Goal: Task Accomplishment & Management: Manage account settings

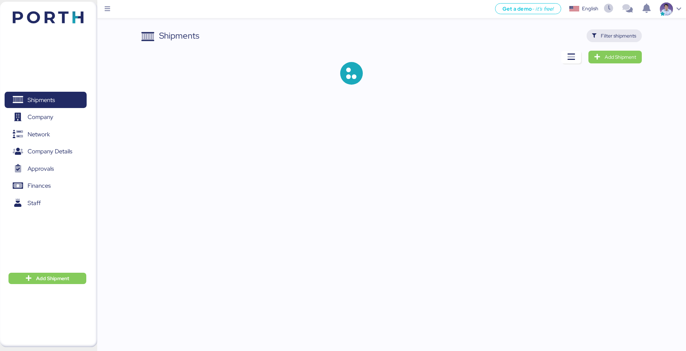
click at [622, 34] on span "Filter shipments" at bounding box center [618, 35] width 35 height 8
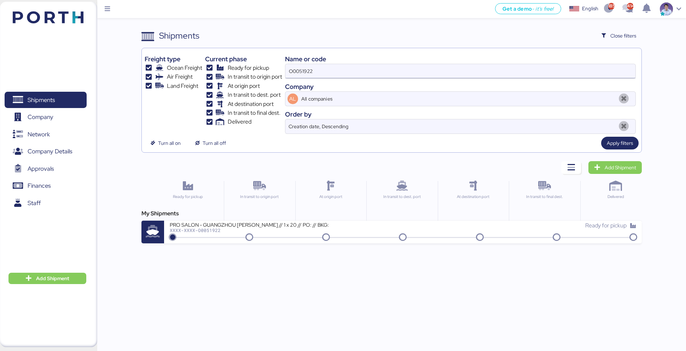
click at [305, 73] on input "O0051922" at bounding box center [461, 71] width 351 height 14
paste input "40"
click at [616, 149] on div "Freight type Ocean Freight Air Freight Land Freight Current phase Ready for pic…" at bounding box center [392, 100] width 501 height 105
click at [622, 143] on span "Apply filters" at bounding box center [620, 143] width 26 height 8
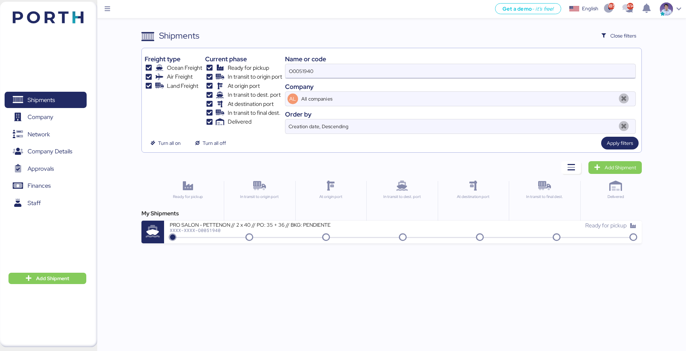
click at [327, 74] on input "O0051940" at bounding box center [461, 71] width 351 height 14
paste input "81"
type input "O0051981"
click at [611, 137] on div "Apply filters" at bounding box center [621, 143] width 38 height 13
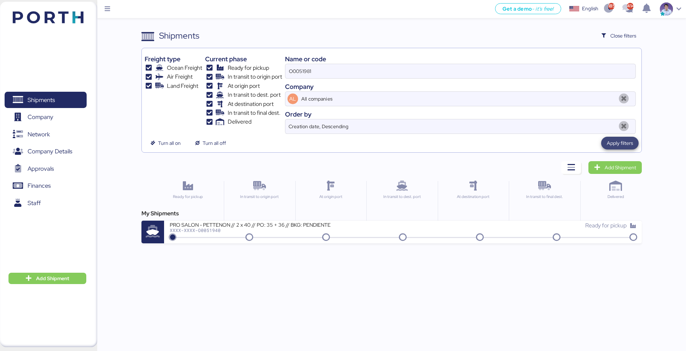
click at [621, 142] on span "Apply filters" at bounding box center [620, 143] width 26 height 8
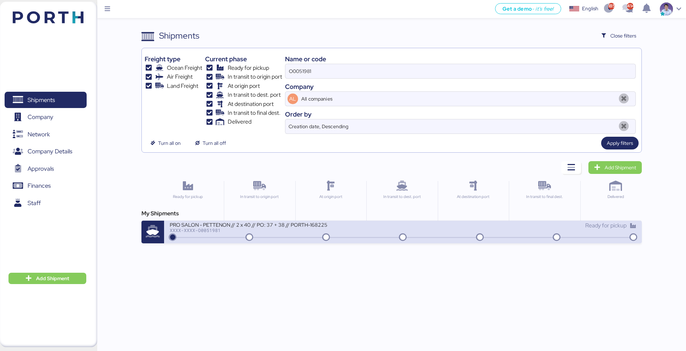
click at [392, 229] on div "PRO SALON - PETTENON // 2 x 40 // PO: 37 + 38 // PORTH-168225 XXXX-XXXX-O0051981" at bounding box center [287, 228] width 234 height 15
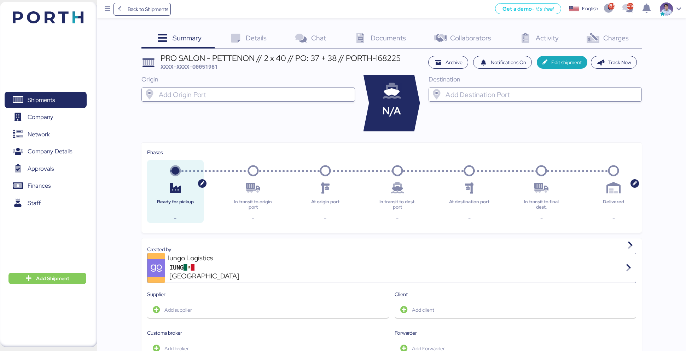
click at [614, 43] on div "Charges 0" at bounding box center [608, 38] width 70 height 19
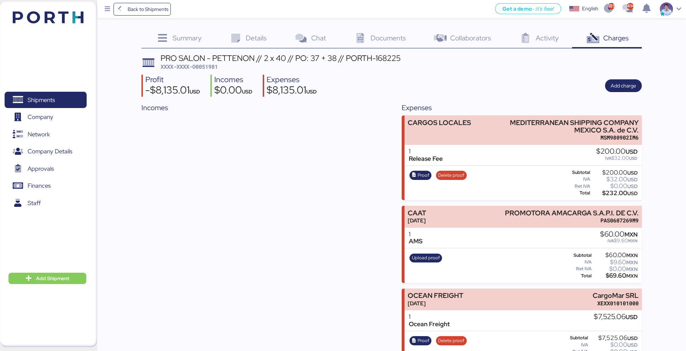
click at [208, 44] on div "Summary 0" at bounding box center [179, 38] width 74 height 19
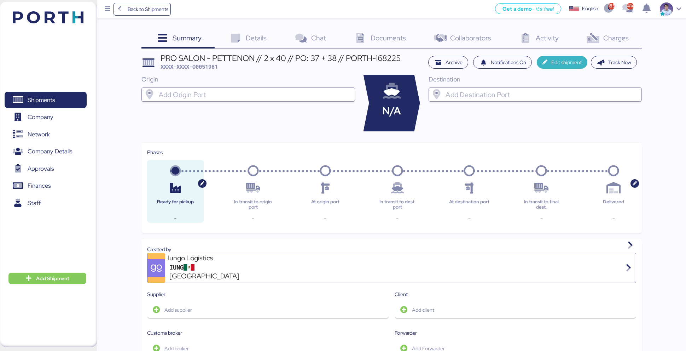
click at [571, 61] on span "Edit shipment" at bounding box center [567, 62] width 30 height 8
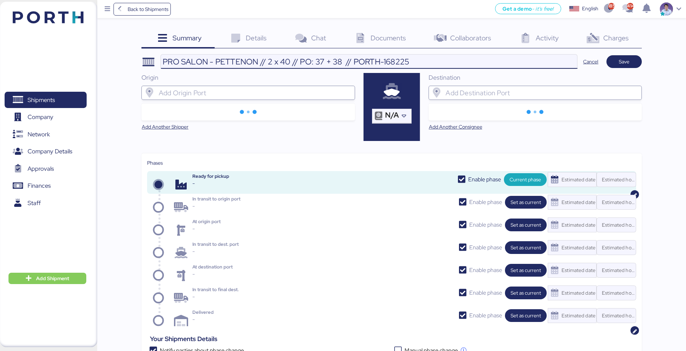
drag, startPoint x: 415, startPoint y: 60, endPoint x: 125, endPoint y: 59, distance: 290.5
click at [355, 59] on input "PRO SALON - PETTENON // 2 x 40 // PO: 37 + 38 // PORTH-168225" at bounding box center [369, 61] width 417 height 14
drag, startPoint x: 342, startPoint y: 61, endPoint x: 53, endPoint y: 60, distance: 289.1
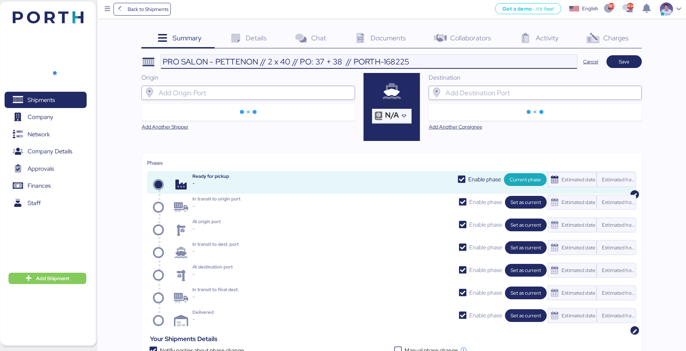
paste input "1 x 40 IMO // PO: 37 // Bgk EBKG1373990"
type input "PRO SALON - PETTENON // 1 x 40 IMO // PO: 37 // Bgk EBKG13739908 // PORTH-168225"
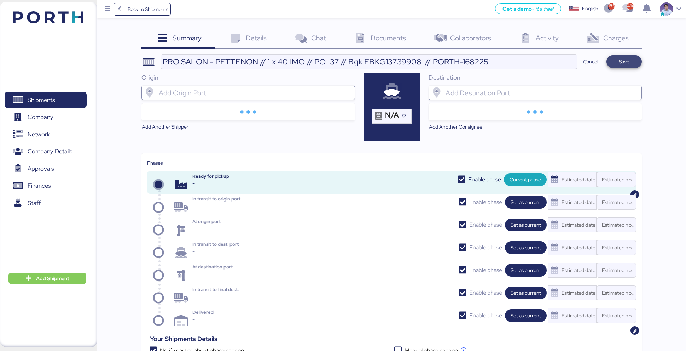
click at [622, 62] on span "Save" at bounding box center [624, 61] width 11 height 8
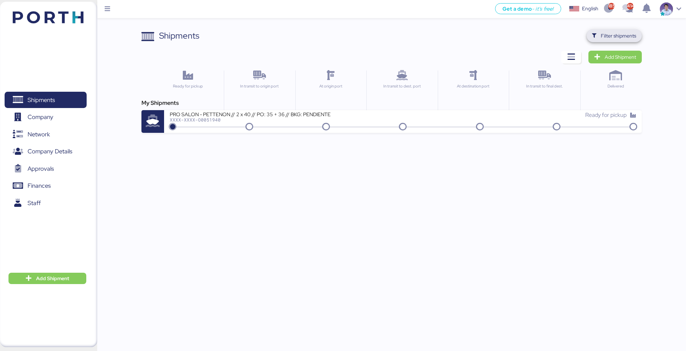
click at [617, 35] on span "Filter shipments" at bounding box center [618, 35] width 35 height 8
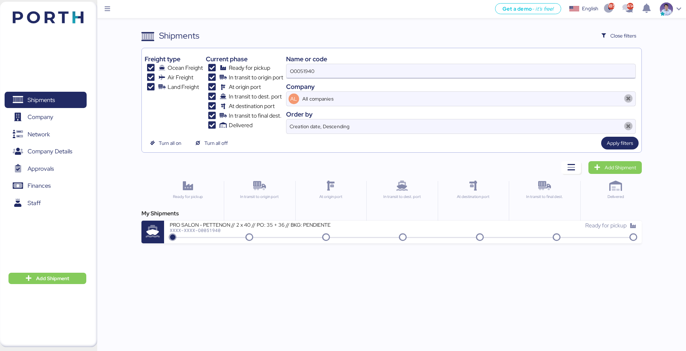
click at [350, 67] on input "O0051940" at bounding box center [462, 71] width 350 height 14
paste input "2001"
type input "O0052001"
click at [625, 143] on span "Apply filters" at bounding box center [620, 143] width 26 height 8
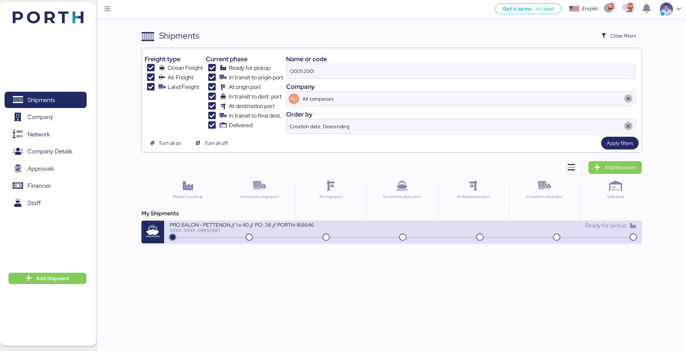
click at [353, 225] on div "PRO SALON - PETTENON // 1 x 40 // PO: 38 // PORTH-168646 XXXX-XXXX-O0052001" at bounding box center [287, 228] width 234 height 15
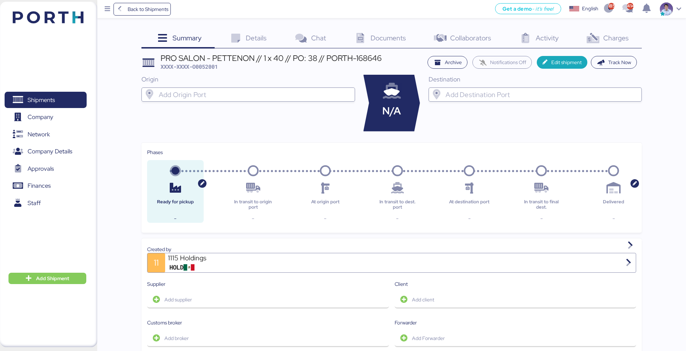
click at [614, 32] on div "Charges 0" at bounding box center [608, 38] width 70 height 19
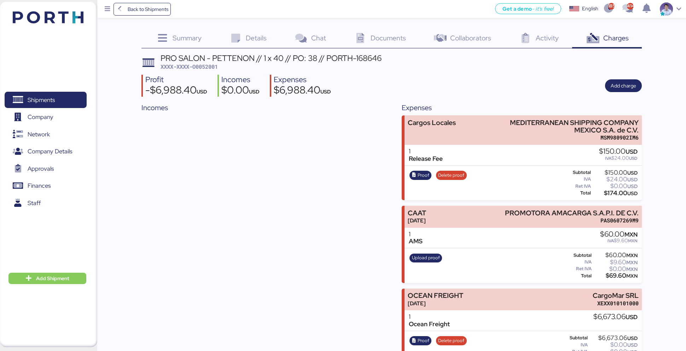
click at [407, 38] on div "Documents 0" at bounding box center [380, 38] width 80 height 19
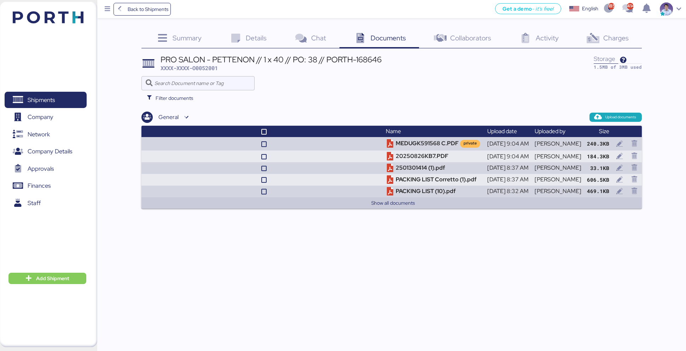
click at [403, 210] on div "Back to Shipments Get a demo - it’s free! Get a demo English Inglés English 185…" at bounding box center [343, 175] width 686 height 351
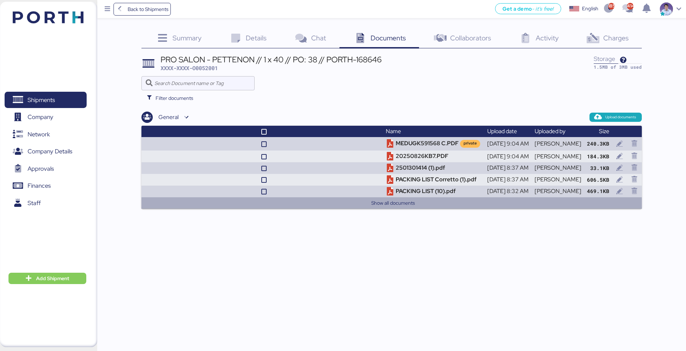
click at [397, 205] on button "Show all documents" at bounding box center [393, 203] width 487 height 8
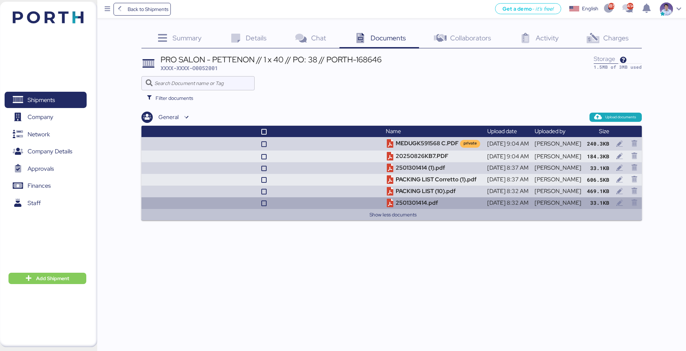
click at [607, 40] on span "Charges" at bounding box center [616, 37] width 25 height 9
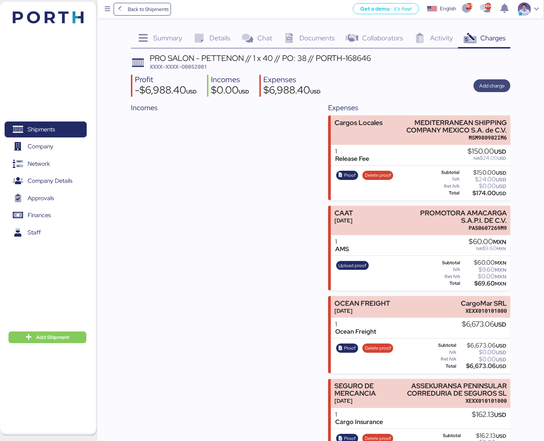
click at [495, 90] on span "Add charge" at bounding box center [491, 85] width 25 height 8
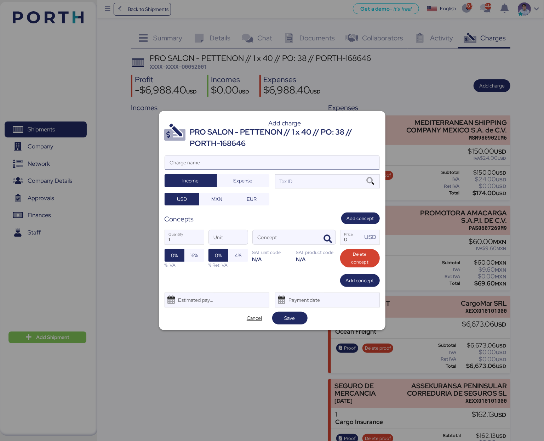
click at [293, 157] on input "Charge name" at bounding box center [272, 162] width 214 height 14
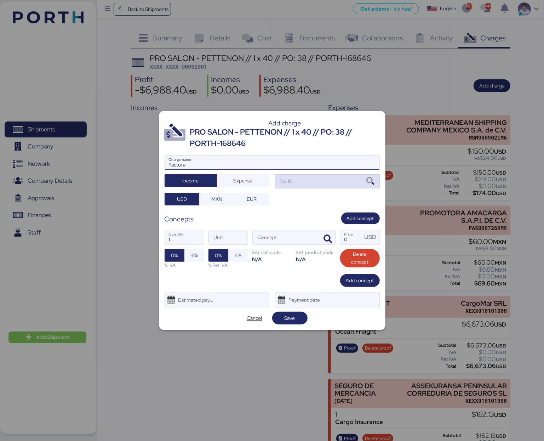
type input "Factura"
click at [306, 177] on div "Tax ID" at bounding box center [327, 181] width 105 height 14
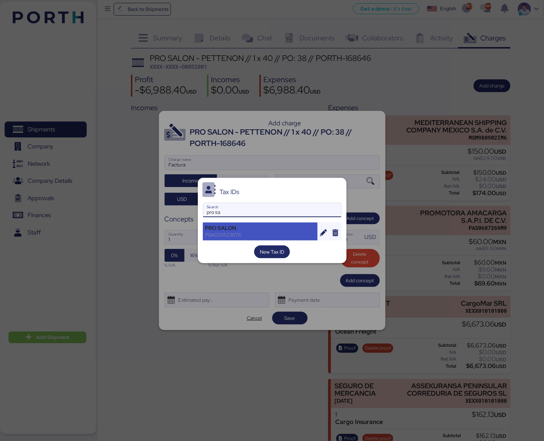
type input "pro sa"
click at [237, 235] on div "PSA0205236T6" at bounding box center [260, 234] width 110 height 6
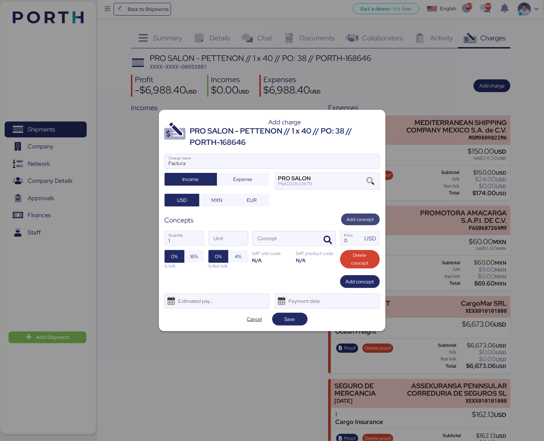
click at [352, 216] on span "Add concept" at bounding box center [360, 219] width 27 height 8
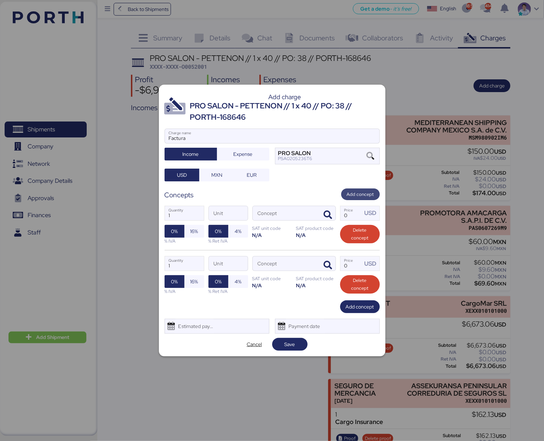
click at [357, 188] on span "Add concept" at bounding box center [360, 194] width 39 height 12
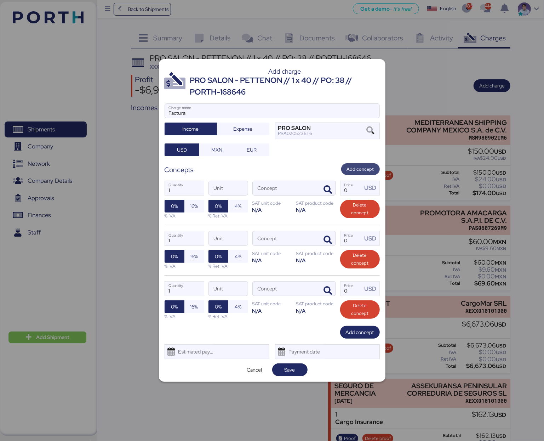
click at [358, 170] on span "Add concept" at bounding box center [360, 169] width 27 height 8
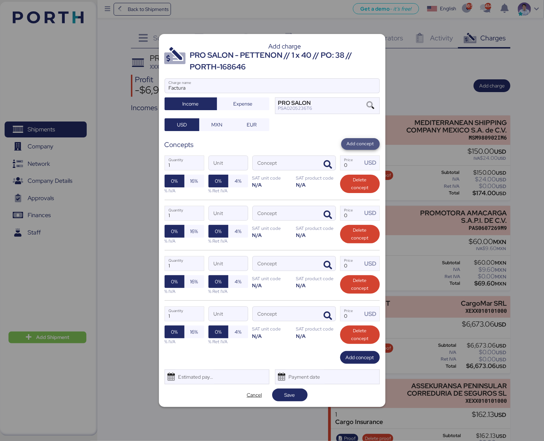
click at [356, 140] on span "Add concept" at bounding box center [360, 144] width 27 height 8
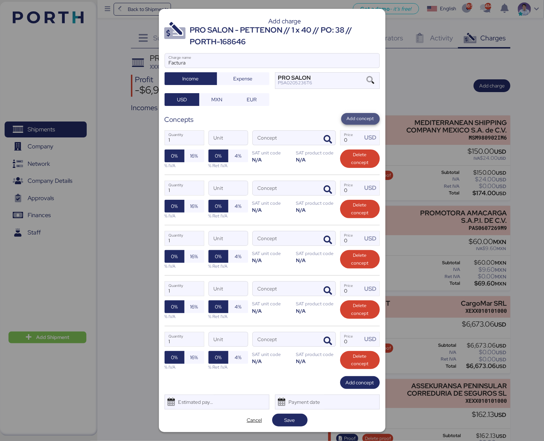
click at [354, 123] on span "Add concept" at bounding box center [360, 119] width 39 height 12
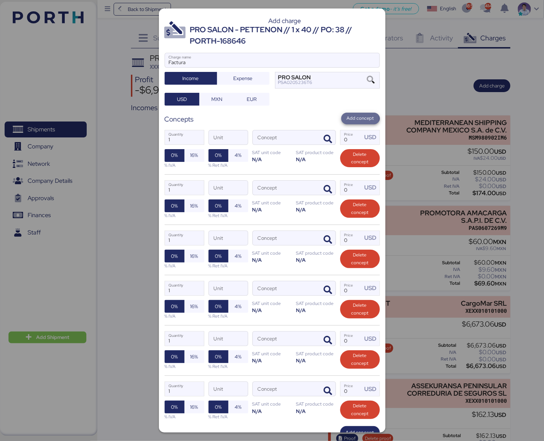
click at [354, 123] on span "Add concept" at bounding box center [360, 119] width 39 height 12
click at [324, 137] on icon "button" at bounding box center [328, 139] width 8 height 8
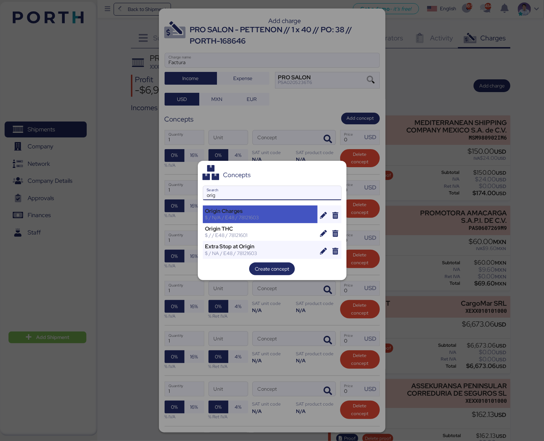
type input "orig"
click at [275, 212] on div "Origin Charges" at bounding box center [260, 211] width 110 height 6
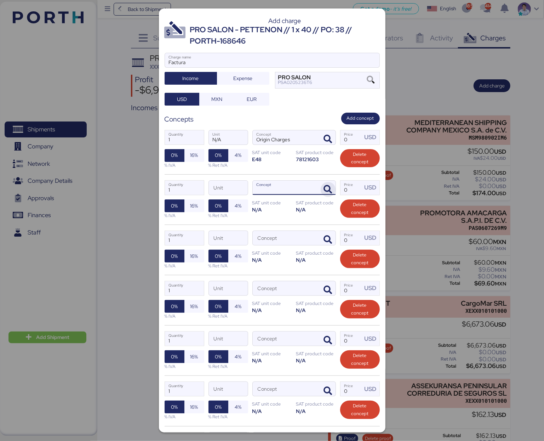
click at [324, 187] on icon "button" at bounding box center [328, 189] width 8 height 8
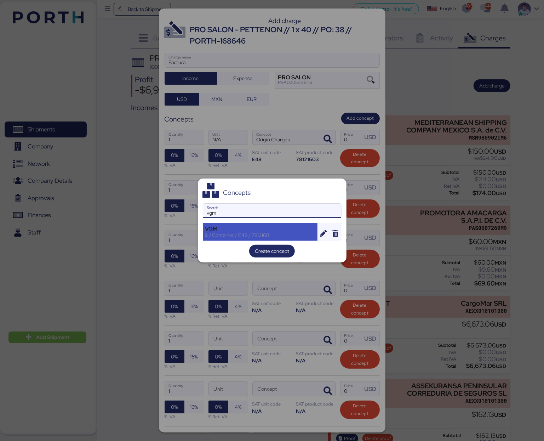
type input "vgm"
click at [285, 227] on div "VGM" at bounding box center [260, 228] width 110 height 6
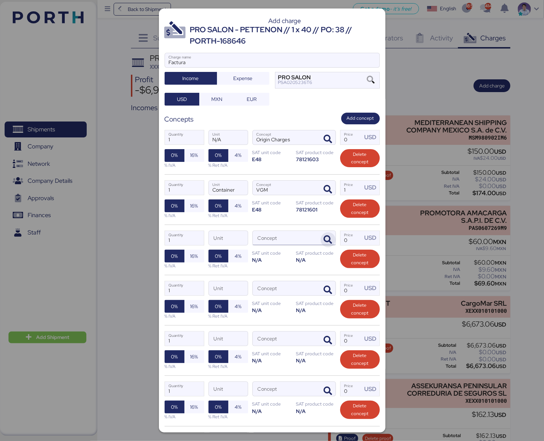
click at [324, 238] on icon "button" at bounding box center [328, 239] width 8 height 8
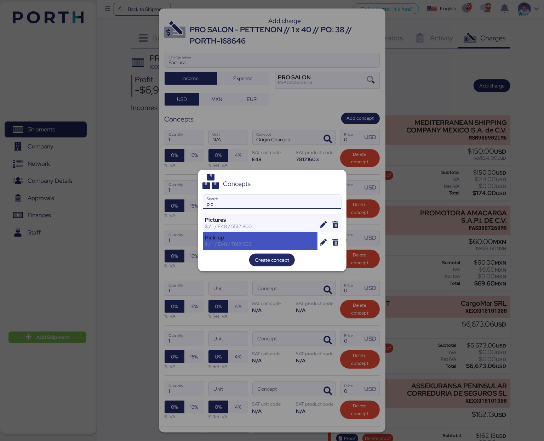
type input "pic"
click at [277, 237] on div "Pick-up" at bounding box center [260, 237] width 110 height 6
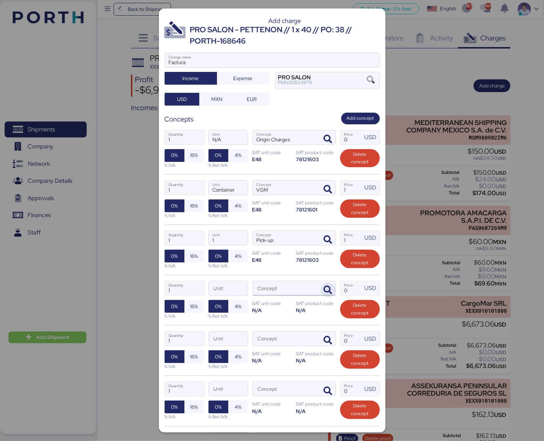
click at [324, 286] on icon "button" at bounding box center [328, 290] width 8 height 8
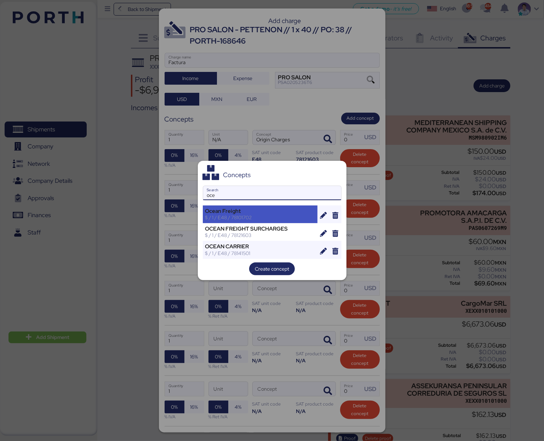
type input "oce"
click at [278, 215] on div "$ / 1 / E48 / 78101702" at bounding box center [260, 217] width 110 height 6
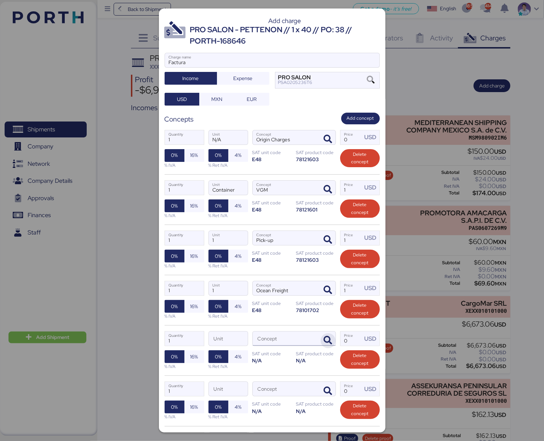
click at [324, 341] on icon "button" at bounding box center [328, 340] width 8 height 8
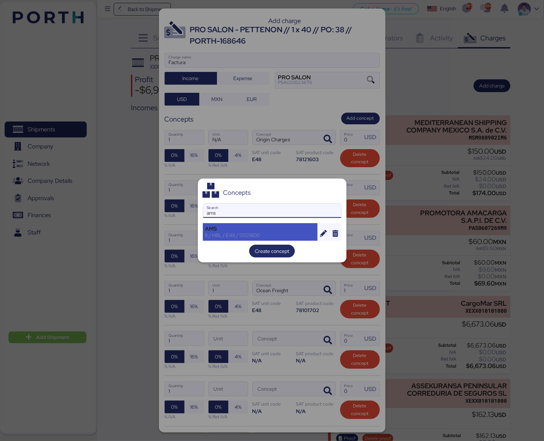
type input "ams"
click at [283, 232] on div "$ / HBL / E48 / 55121800" at bounding box center [260, 235] width 110 height 6
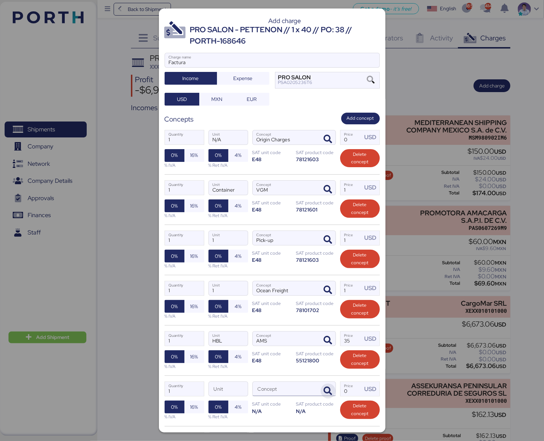
click at [324, 350] on icon "button" at bounding box center [328, 390] width 8 height 8
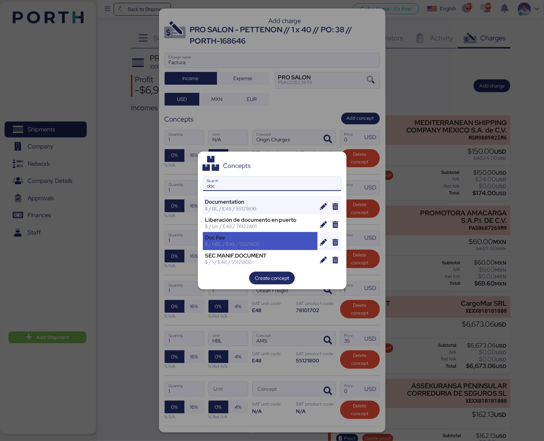
type input "doc"
click at [261, 236] on div "Doc Fee" at bounding box center [260, 237] width 110 height 6
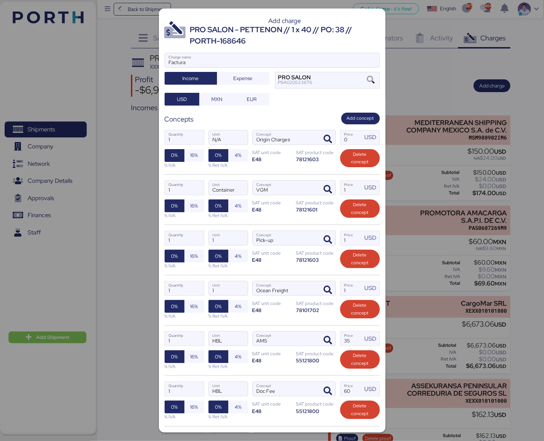
click at [324, 350] on div "1 Quantity HBL Unit Doc Fee Concept 60 Price USD 0% 16% % IVA 0% 4% % Ret IVA S…" at bounding box center [272, 400] width 215 height 50
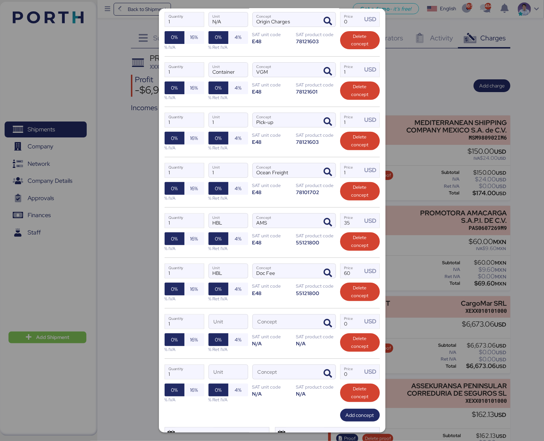
scroll to position [153, 0]
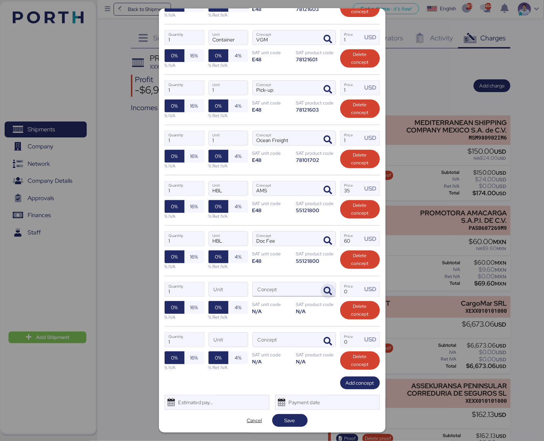
click at [329, 294] on span "button" at bounding box center [328, 290] width 15 height 15
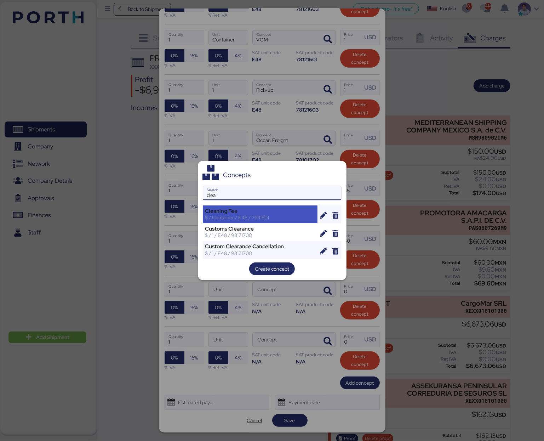
type input "clea"
click at [281, 216] on div "$ / Container / E48 / 76111801" at bounding box center [260, 217] width 110 height 6
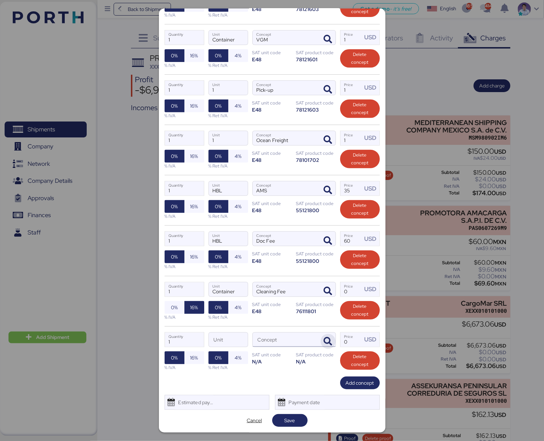
click at [324, 343] on icon "button" at bounding box center [328, 341] width 8 height 8
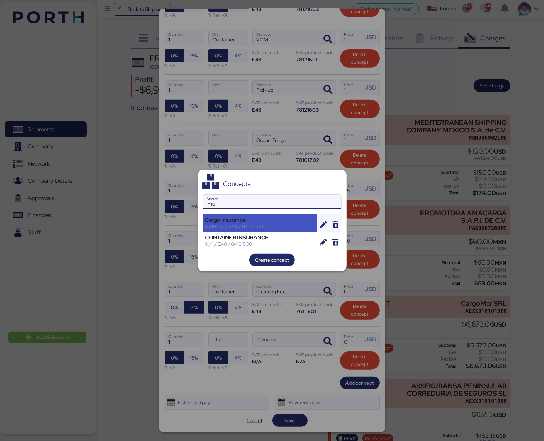
type input "insu"
click at [262, 221] on div "Cargo Insurance" at bounding box center [260, 220] width 110 height 6
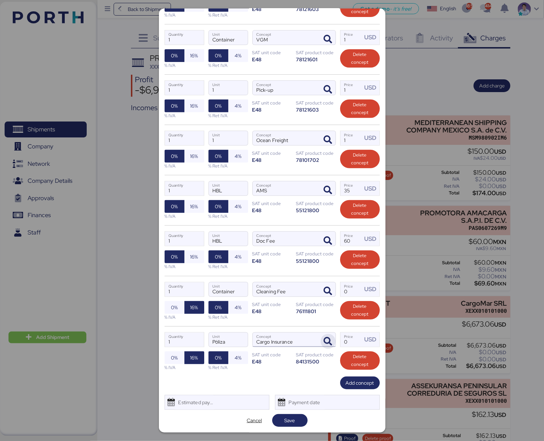
click at [324, 341] on icon "button" at bounding box center [328, 341] width 8 height 8
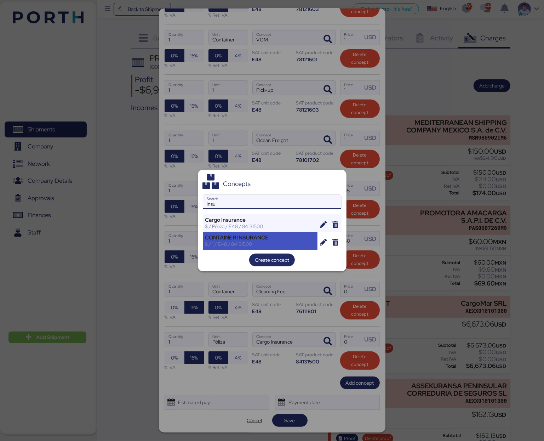
type input "insu"
click at [229, 236] on div "CONTAINER INSURANCE" at bounding box center [260, 237] width 110 height 6
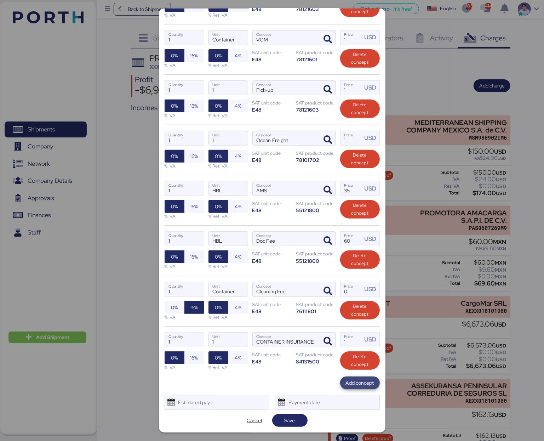
click at [346, 350] on span "Add concept" at bounding box center [360, 382] width 28 height 8
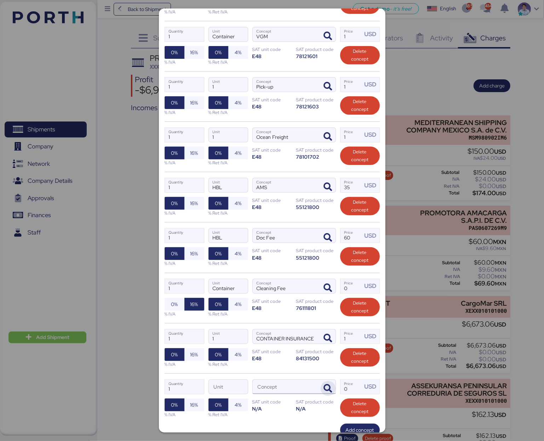
click at [324, 350] on icon "button" at bounding box center [328, 388] width 8 height 8
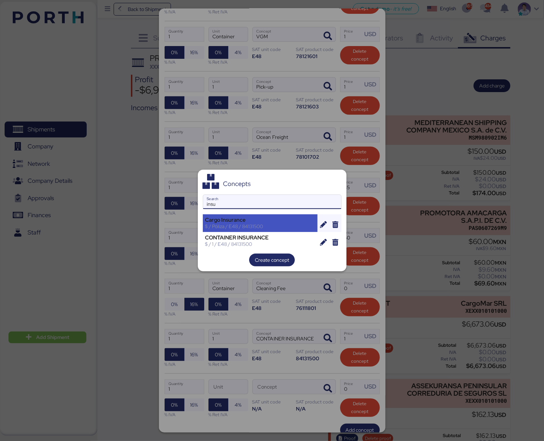
type input "insu"
click at [230, 219] on div "Cargo Insurance" at bounding box center [260, 220] width 110 height 6
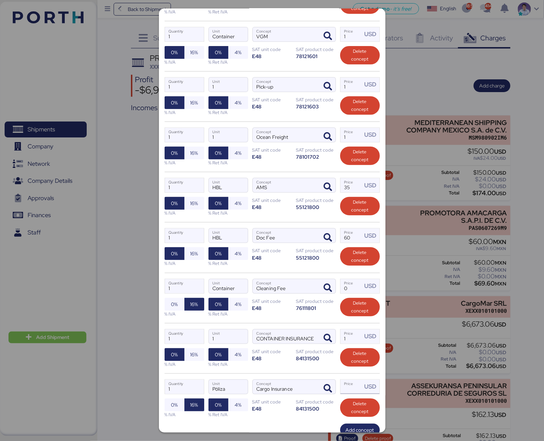
click at [345, 350] on input "Price USD" at bounding box center [351, 386] width 22 height 14
type input "1"
click at [317, 323] on div "1 Quantity Container Unit Cleaning Fee Concept 0 Price USD 0% 16% % IVA 0% 4% %…" at bounding box center [272, 297] width 215 height 50
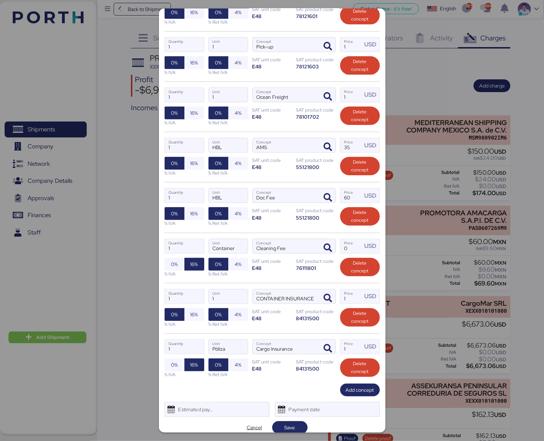
scroll to position [204, 0]
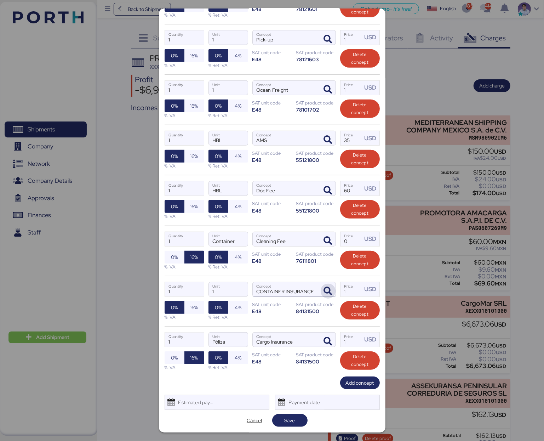
click at [324, 288] on icon "button" at bounding box center [328, 291] width 8 height 8
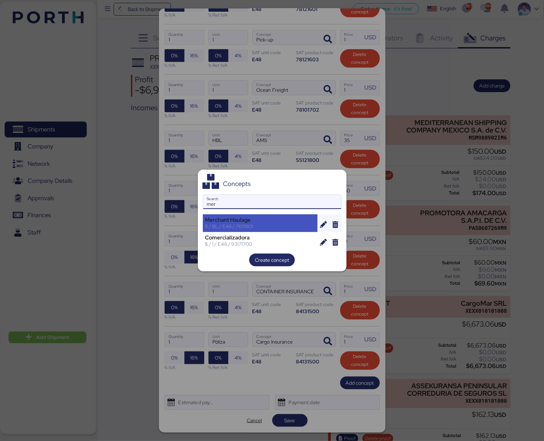
type input "mer"
click at [257, 218] on div "Merchant Haulage" at bounding box center [260, 220] width 110 height 6
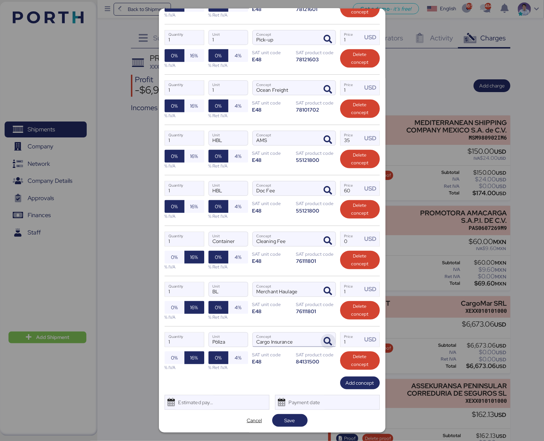
click at [324, 340] on icon "button" at bounding box center [328, 341] width 8 height 8
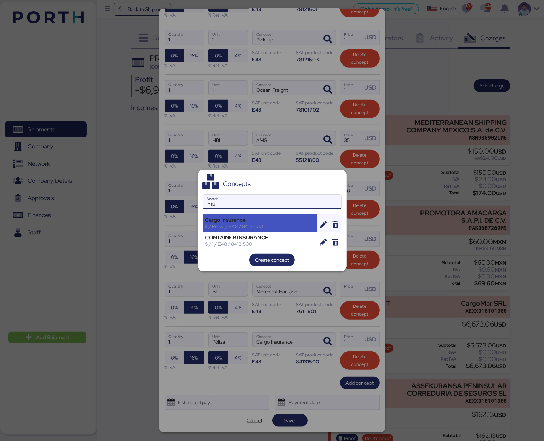
type input "insu"
click at [239, 221] on div "Cargo Insurance" at bounding box center [260, 220] width 110 height 6
type input "0"
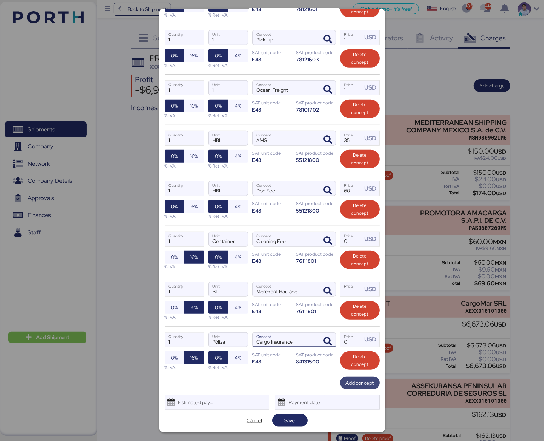
click at [346, 350] on span "Add concept" at bounding box center [360, 382] width 28 height 8
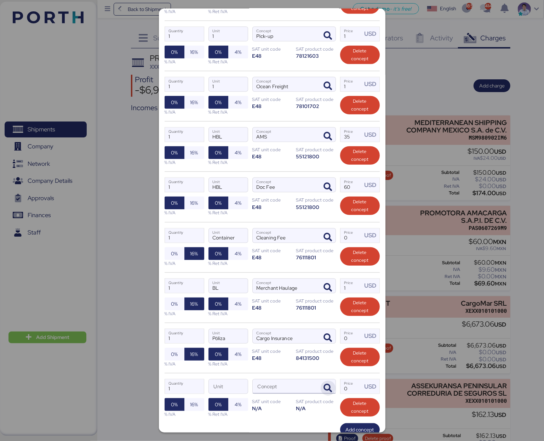
click at [324, 350] on icon "button" at bounding box center [328, 388] width 8 height 8
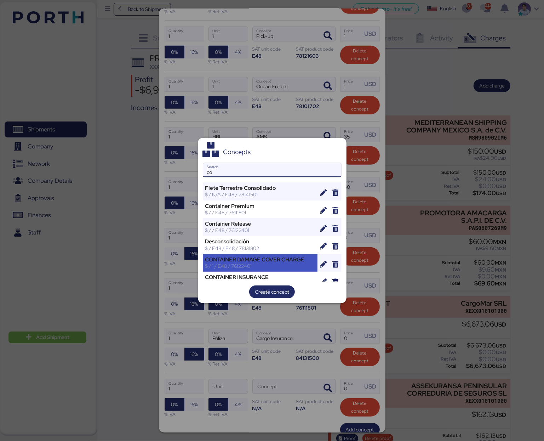
type input "c"
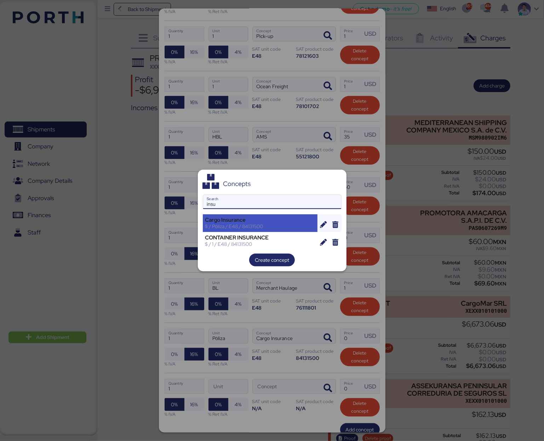
type input "insu"
click at [228, 225] on div "$ / Póliza / E48 / 84131500" at bounding box center [260, 226] width 110 height 6
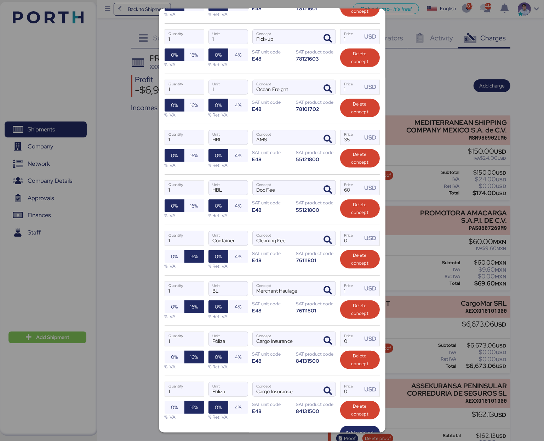
scroll to position [200, 0]
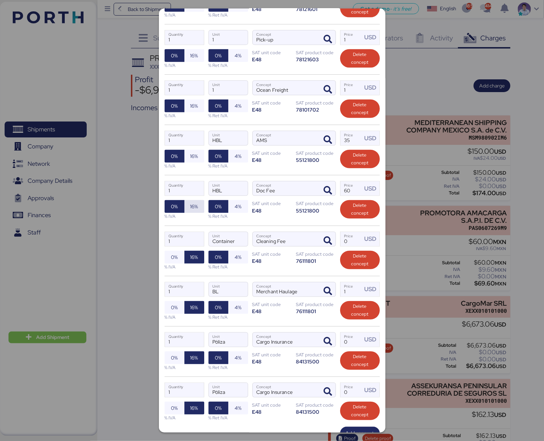
click at [192, 209] on span "16%" at bounding box center [194, 206] width 8 height 8
click at [194, 154] on span "16%" at bounding box center [194, 156] width 8 height 8
click at [268, 113] on div "E48" at bounding box center [272, 109] width 40 height 7
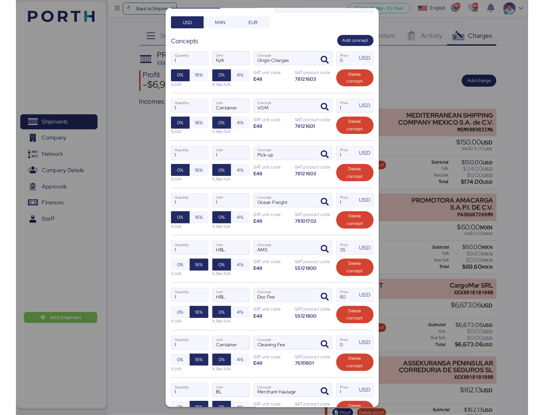
scroll to position [0, 0]
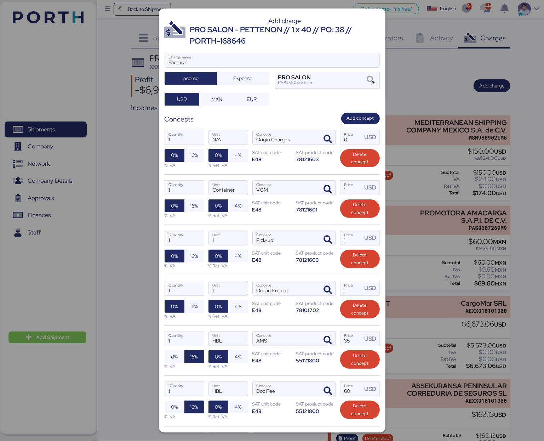
click at [285, 118] on div "Concepts Add concept" at bounding box center [272, 119] width 215 height 12
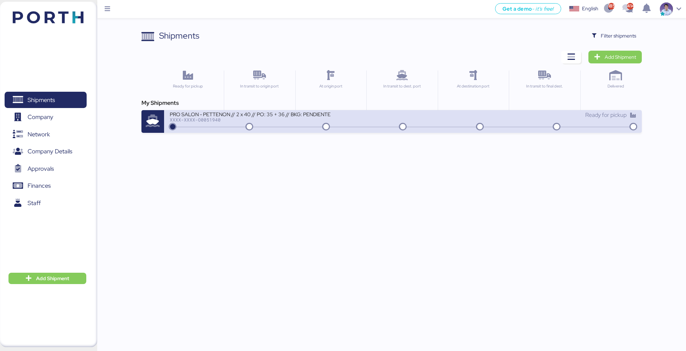
click at [341, 117] on div "PRO SALON - PETTENON // 2 x 40 // PO: 35 + 36 // BKG: PENDIENTE XXXX-XXXX-O0051…" at bounding box center [287, 118] width 234 height 15
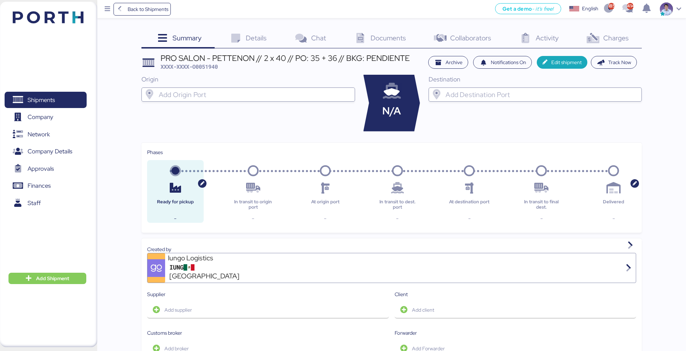
click at [619, 38] on span "Charges" at bounding box center [616, 37] width 25 height 9
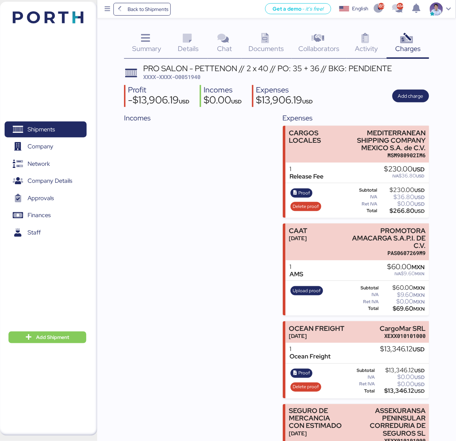
click at [221, 161] on div "Incomes" at bounding box center [197, 308] width 146 height 391
click at [407, 98] on span "Add charge" at bounding box center [410, 96] width 25 height 8
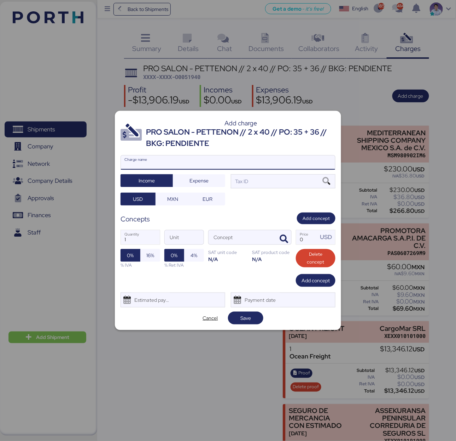
click at [197, 163] on input "Charge name" at bounding box center [228, 162] width 214 height 14
type input "Factura"
click at [272, 179] on div "Tax ID" at bounding box center [283, 181] width 105 height 14
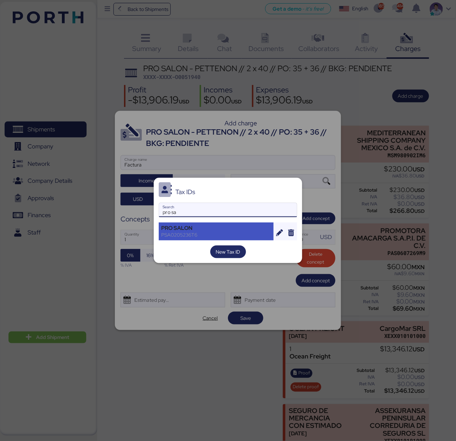
type input "pro sa"
click at [240, 231] on div "PSA0205236T6" at bounding box center [216, 234] width 110 height 6
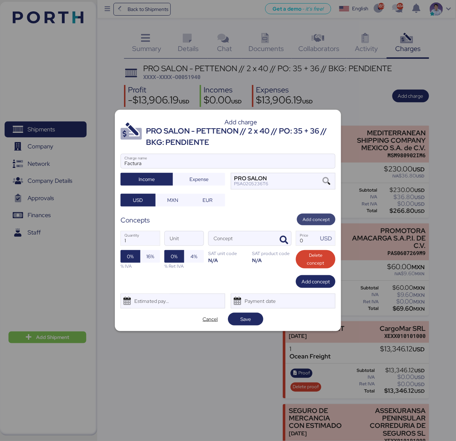
click at [322, 215] on span "Add concept" at bounding box center [316, 219] width 27 height 9
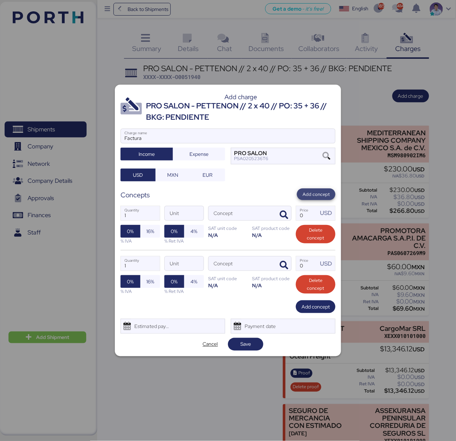
click at [311, 190] on span "Add concept" at bounding box center [316, 194] width 27 height 8
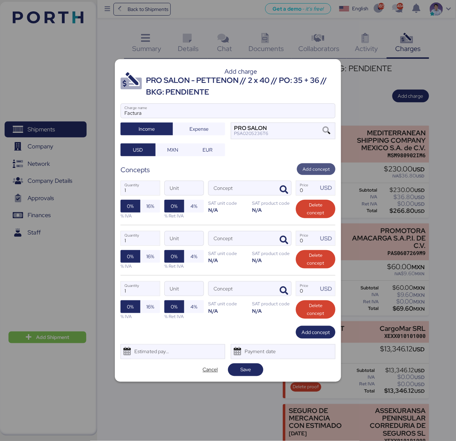
click at [307, 171] on span "Add concept" at bounding box center [316, 169] width 27 height 8
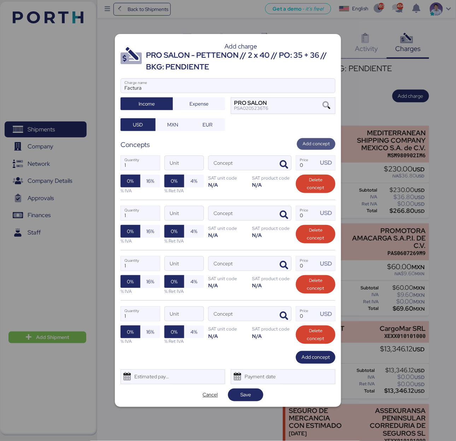
click at [309, 138] on span "Add concept" at bounding box center [316, 144] width 39 height 12
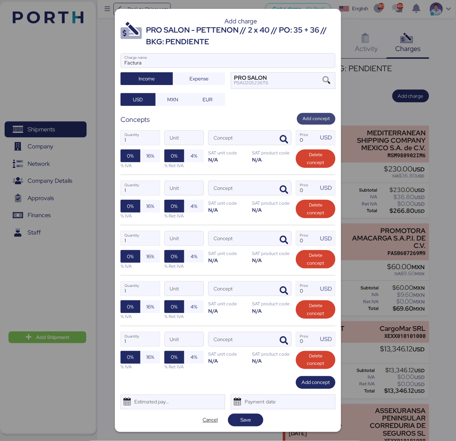
click at [309, 117] on span "Add concept" at bounding box center [316, 119] width 27 height 8
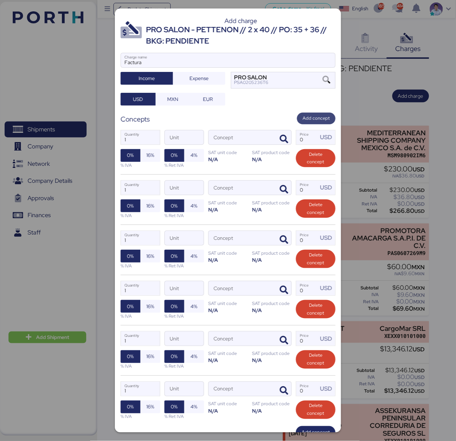
click at [309, 117] on span "Add concept" at bounding box center [316, 118] width 27 height 8
click at [280, 139] on icon "button" at bounding box center [284, 139] width 8 height 8
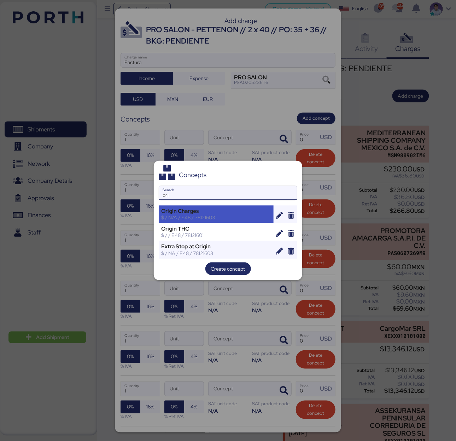
type input "ori"
click at [236, 215] on div "$ / N/A / E48 / 78121603" at bounding box center [216, 217] width 110 height 6
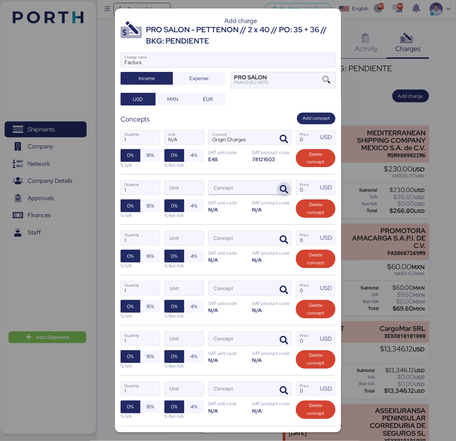
click at [280, 190] on icon "button" at bounding box center [284, 189] width 8 height 8
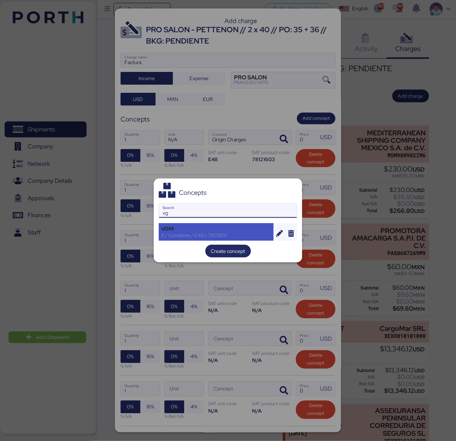
type input "vg"
click at [250, 230] on div "VGM" at bounding box center [216, 228] width 110 height 6
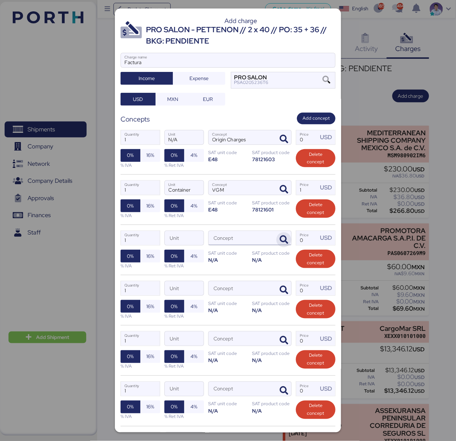
click at [280, 241] on icon "button" at bounding box center [284, 239] width 8 height 8
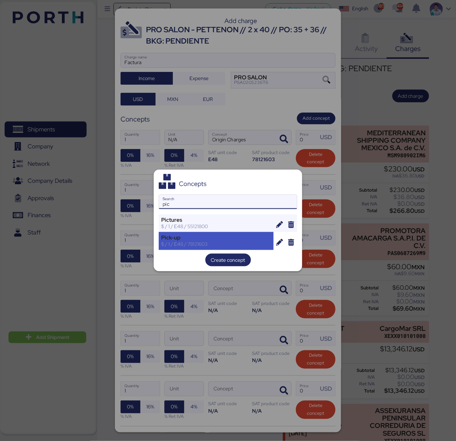
type input "pic"
click at [254, 241] on div "$ / 1 / E48 / 78121603" at bounding box center [216, 244] width 110 height 6
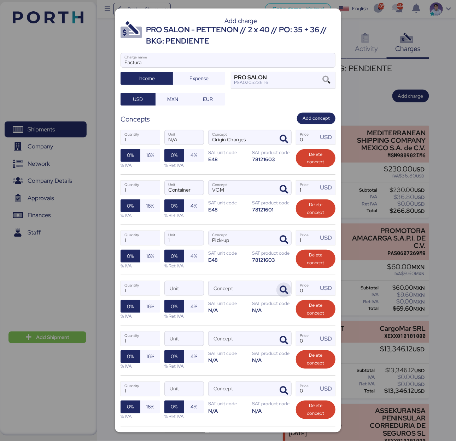
click at [280, 293] on icon "button" at bounding box center [284, 290] width 8 height 8
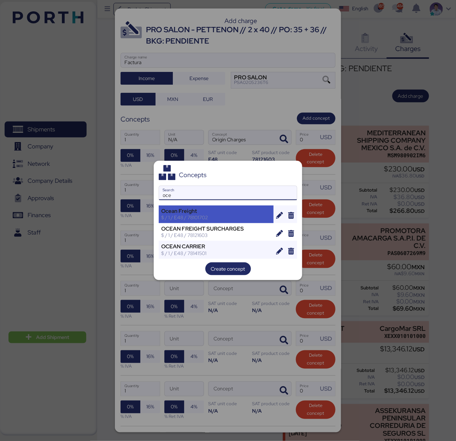
type input "oce"
click at [244, 217] on div "$ / 1 / E48 / 78101702" at bounding box center [216, 217] width 110 height 6
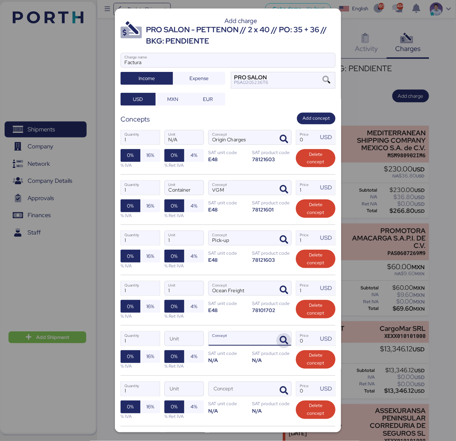
click at [280, 339] on icon "button" at bounding box center [284, 340] width 8 height 8
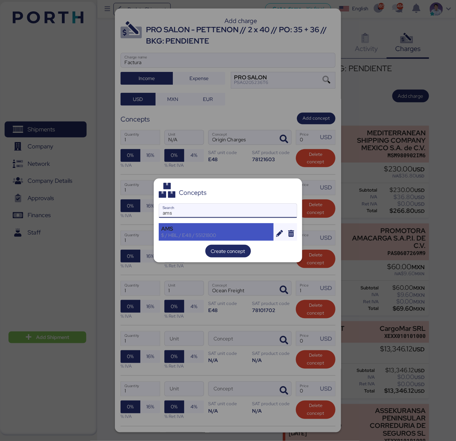
type input "ams"
click at [232, 231] on div "AMS" at bounding box center [216, 228] width 110 height 6
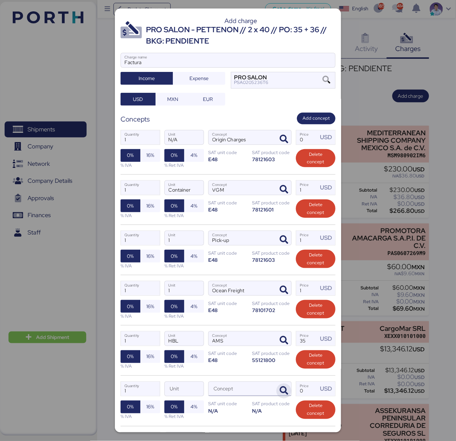
click at [282, 350] on icon "button" at bounding box center [284, 390] width 8 height 8
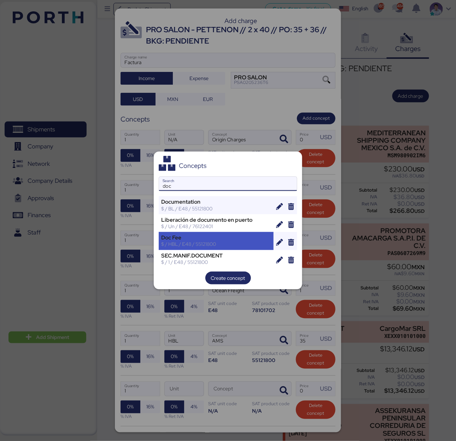
type input "doc"
click at [235, 243] on div "$ / HBL / E48 / 55121800" at bounding box center [216, 244] width 110 height 6
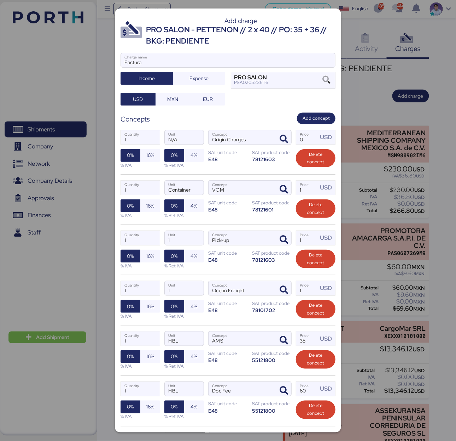
click at [271, 350] on div "1 Quantity HBL Unit Doc Fee Concept 60 Price USD 0% 16% % IVA 0% 4% % Ret IVA S…" at bounding box center [228, 400] width 215 height 50
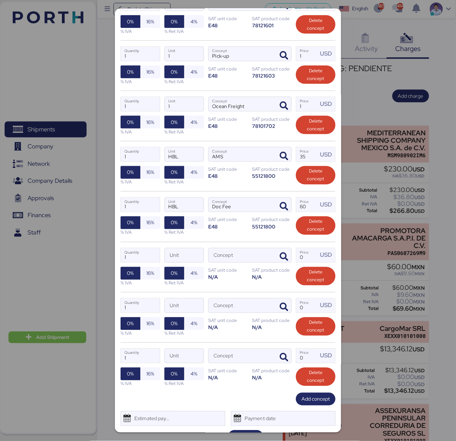
scroll to position [189, 0]
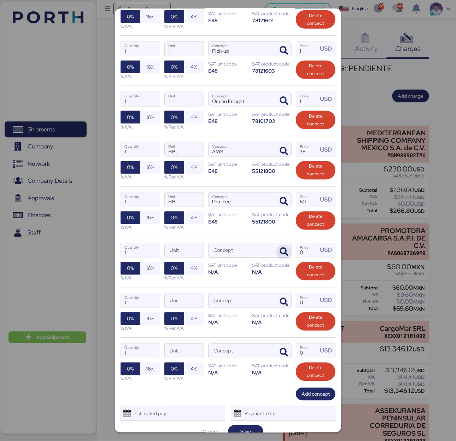
click at [280, 253] on icon "button" at bounding box center [284, 252] width 8 height 8
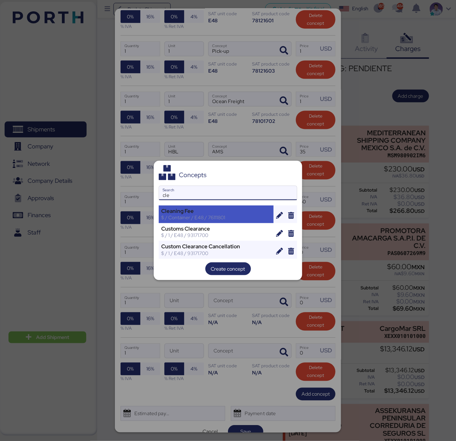
type input "cle"
click at [234, 213] on div "Cleaning Fee" at bounding box center [216, 211] width 110 height 6
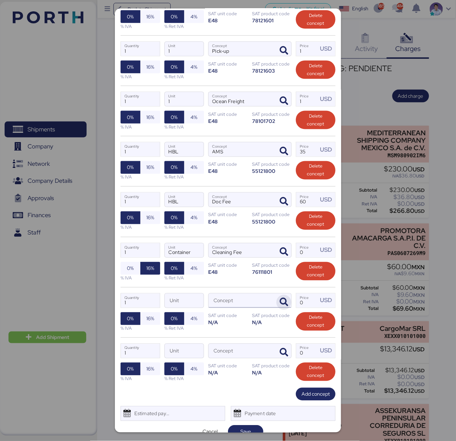
click at [280, 303] on icon "button" at bounding box center [284, 302] width 8 height 8
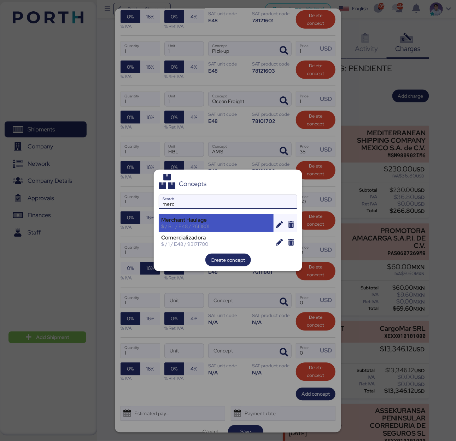
type input "merc"
click at [248, 220] on div "Merchant Haulage" at bounding box center [216, 220] width 110 height 6
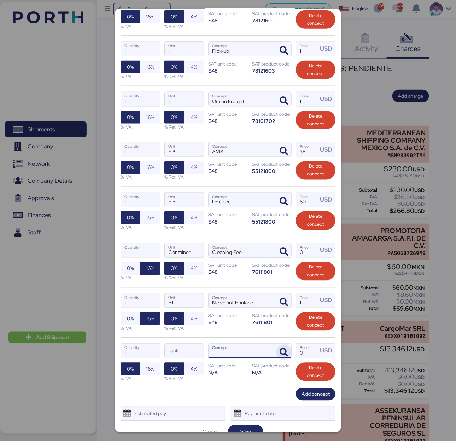
click at [280, 350] on icon "button" at bounding box center [284, 352] width 8 height 8
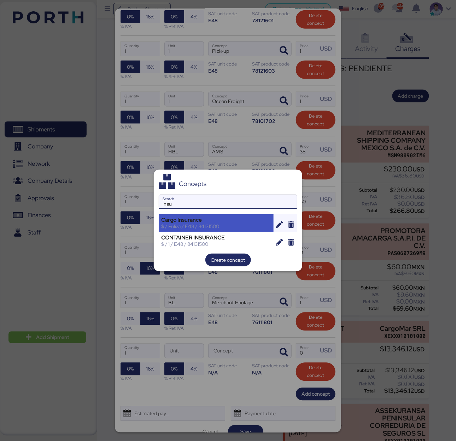
type input "insu"
click at [234, 218] on div "Cargo Insurance" at bounding box center [216, 220] width 110 height 6
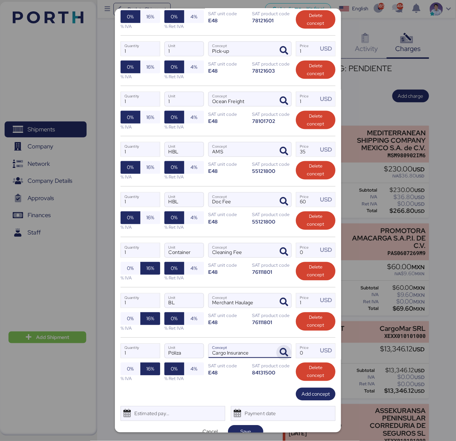
click at [280, 350] on icon "button" at bounding box center [284, 352] width 8 height 8
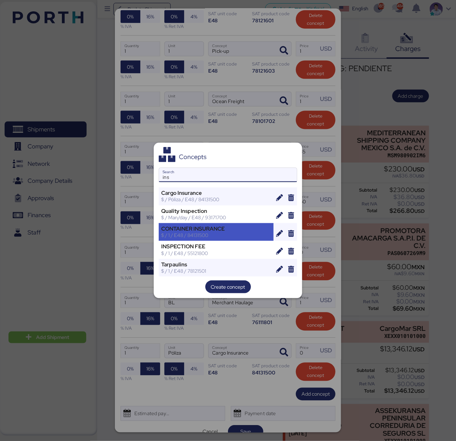
type input "ins"
click at [198, 227] on div "CONTAINER INSURANCE" at bounding box center [216, 228] width 110 height 6
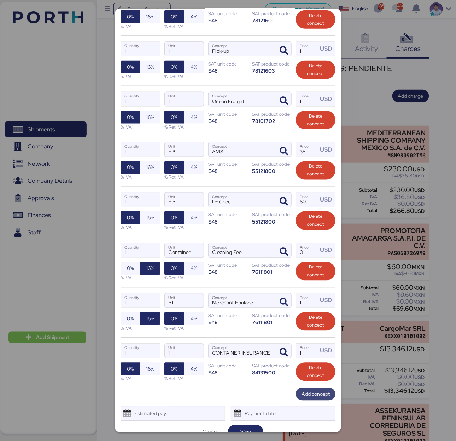
click at [305, 350] on span "Add concept" at bounding box center [316, 394] width 28 height 8
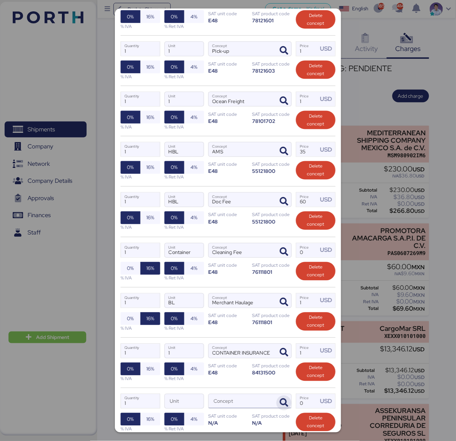
click at [280, 350] on icon "button" at bounding box center [284, 402] width 8 height 8
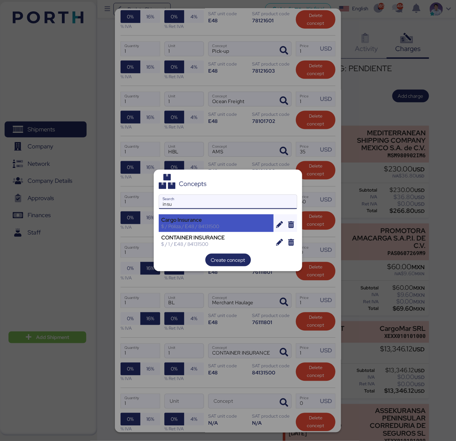
type input "insu"
click at [224, 227] on div "$ / Póliza / E48 / 84131500" at bounding box center [216, 226] width 110 height 6
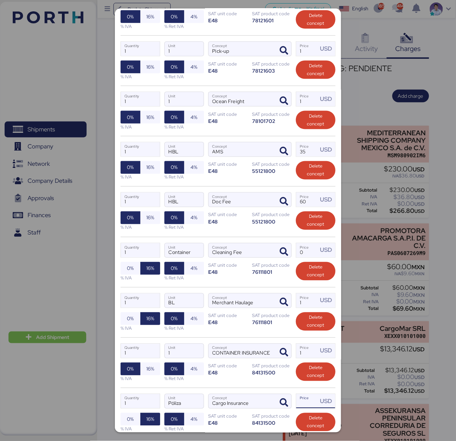
click at [300, 350] on input "Price USD" at bounding box center [308, 401] width 22 height 14
type input "1"
click at [259, 244] on div "1 Quantity Container Unit Cleaning Fee Concept 0 Price USD 0% 16% % IVA 0% 4% %…" at bounding box center [228, 262] width 215 height 50
click at [154, 169] on span "16%" at bounding box center [150, 167] width 20 height 13
click at [154, 215] on span "16%" at bounding box center [150, 217] width 20 height 13
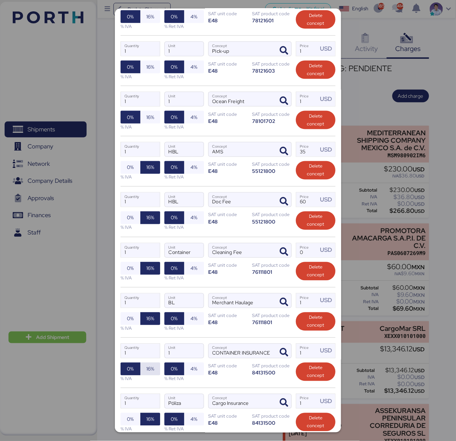
click at [148, 350] on span "16%" at bounding box center [150, 368] width 8 height 8
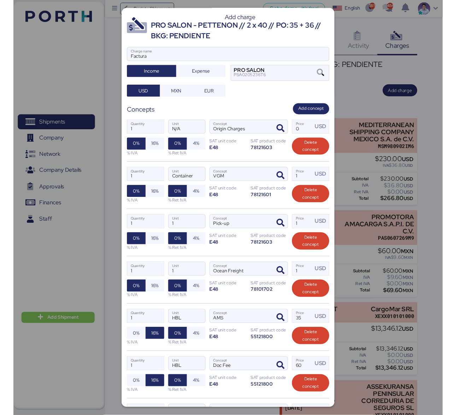
scroll to position [0, 0]
